Goal: Navigation & Orientation: Find specific page/section

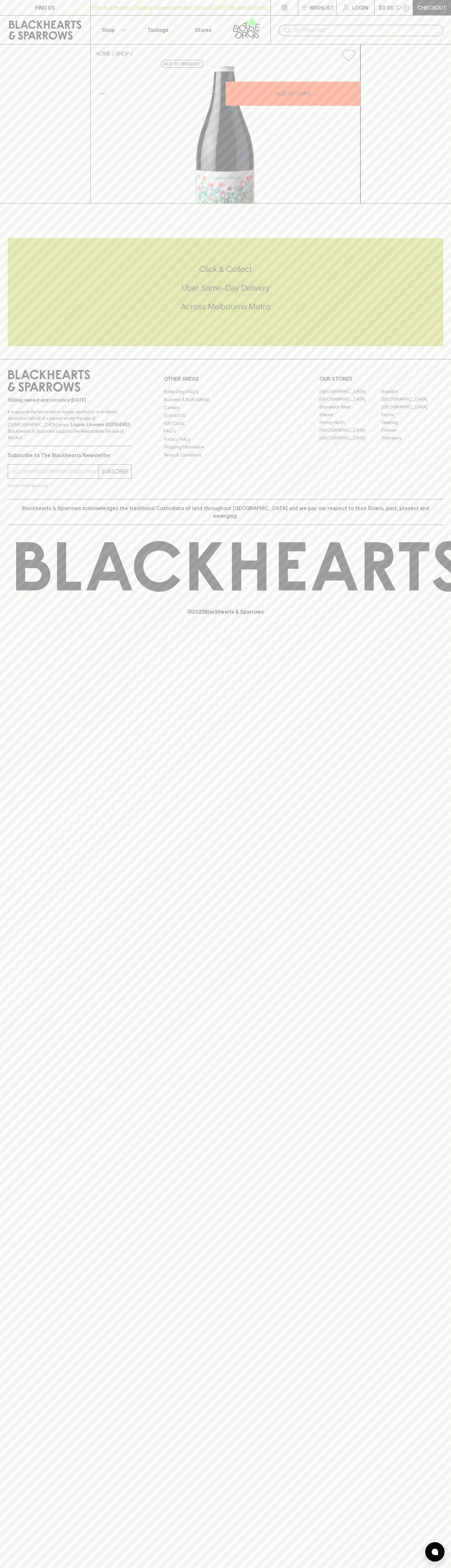
click at [170, 0] on div "| No Bad Bottles | Sibling Owned and Run Since 2006 | No Bad Bottles | Sibling …" at bounding box center [181, 8] width 181 height 16
click at [444, 1567] on html "FIND US | No Bad Bottles | Sibling Owned and Run Since 2006 | No Bad Bottles | …" at bounding box center [225, 784] width 451 height 1568
click at [143, 1567] on html "FIND US | No Bad Bottles | Sibling Owned and Run Since 2006 | No Bad Bottles | …" at bounding box center [225, 784] width 451 height 1568
click at [31, 446] on div "Sibling owned and run since 2006 It is against the law to sell or supply alcoho…" at bounding box center [69, 407] width 124 height 77
click at [350, 419] on link "Elwood" at bounding box center [350, 415] width 62 height 8
